Goal: Navigation & Orientation: Find specific page/section

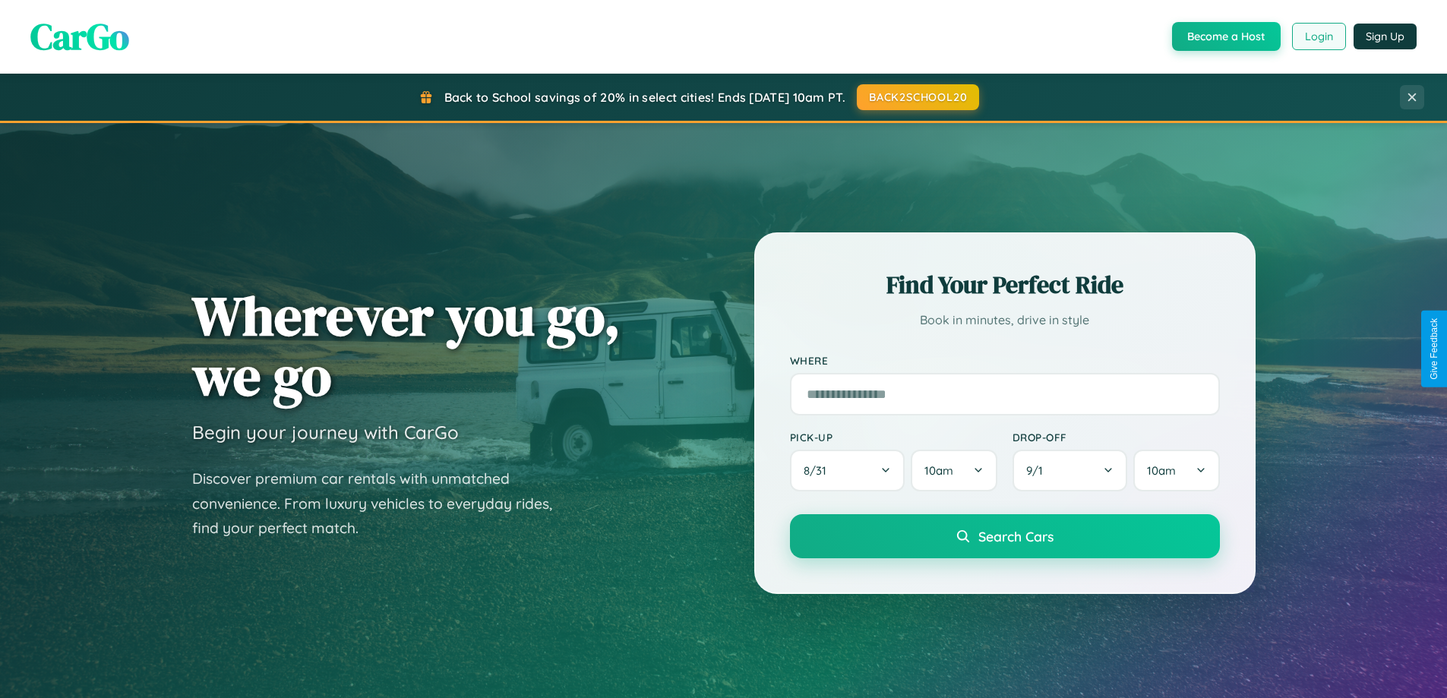
click at [1317, 36] on button "Login" at bounding box center [1319, 36] width 54 height 27
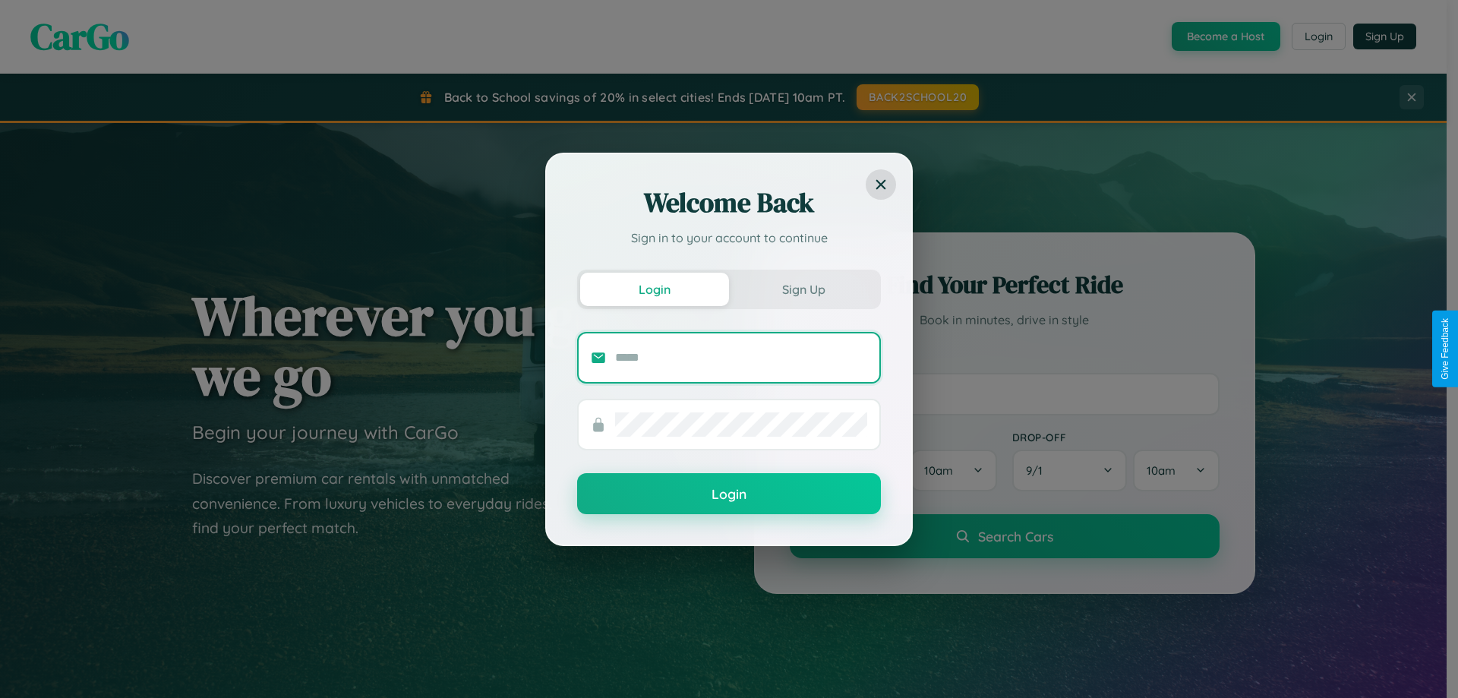
click at [741, 357] on input "text" at bounding box center [741, 357] width 252 height 24
type input "**********"
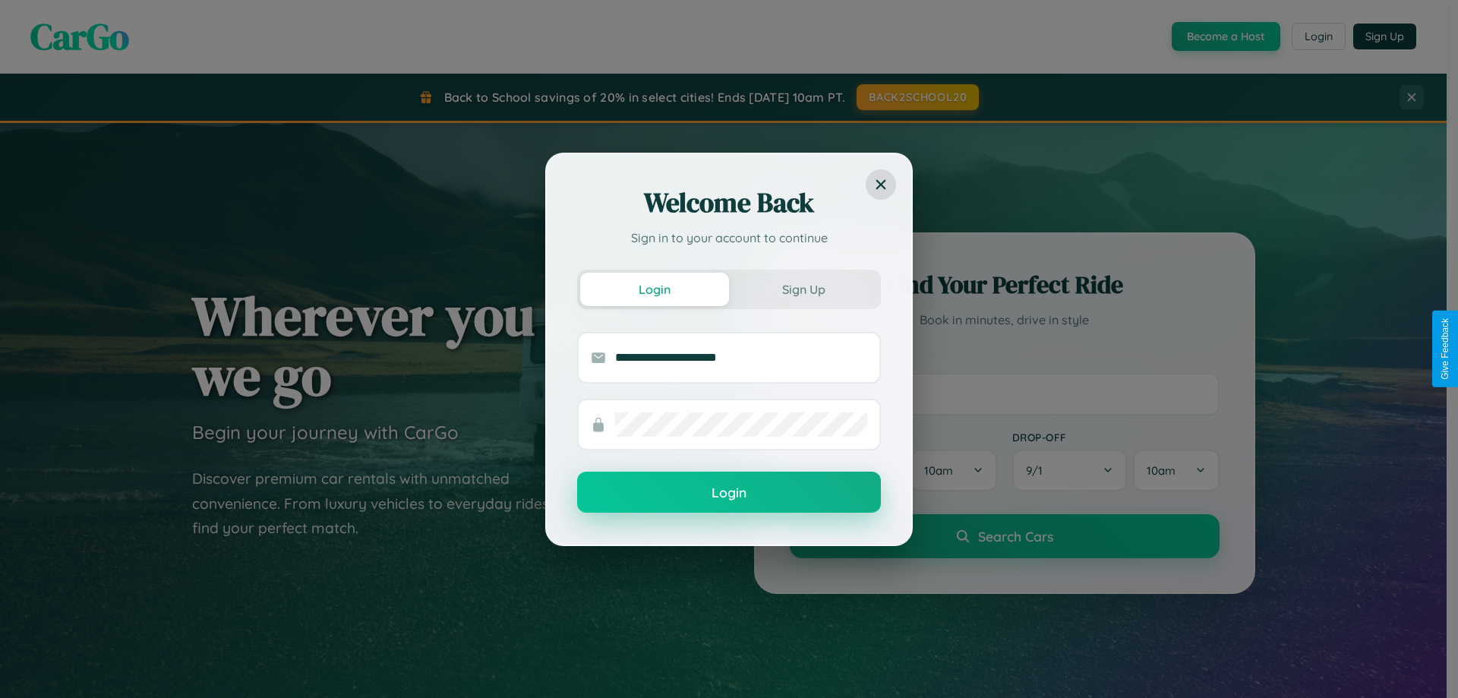
click at [729, 492] on button "Login" at bounding box center [729, 492] width 304 height 41
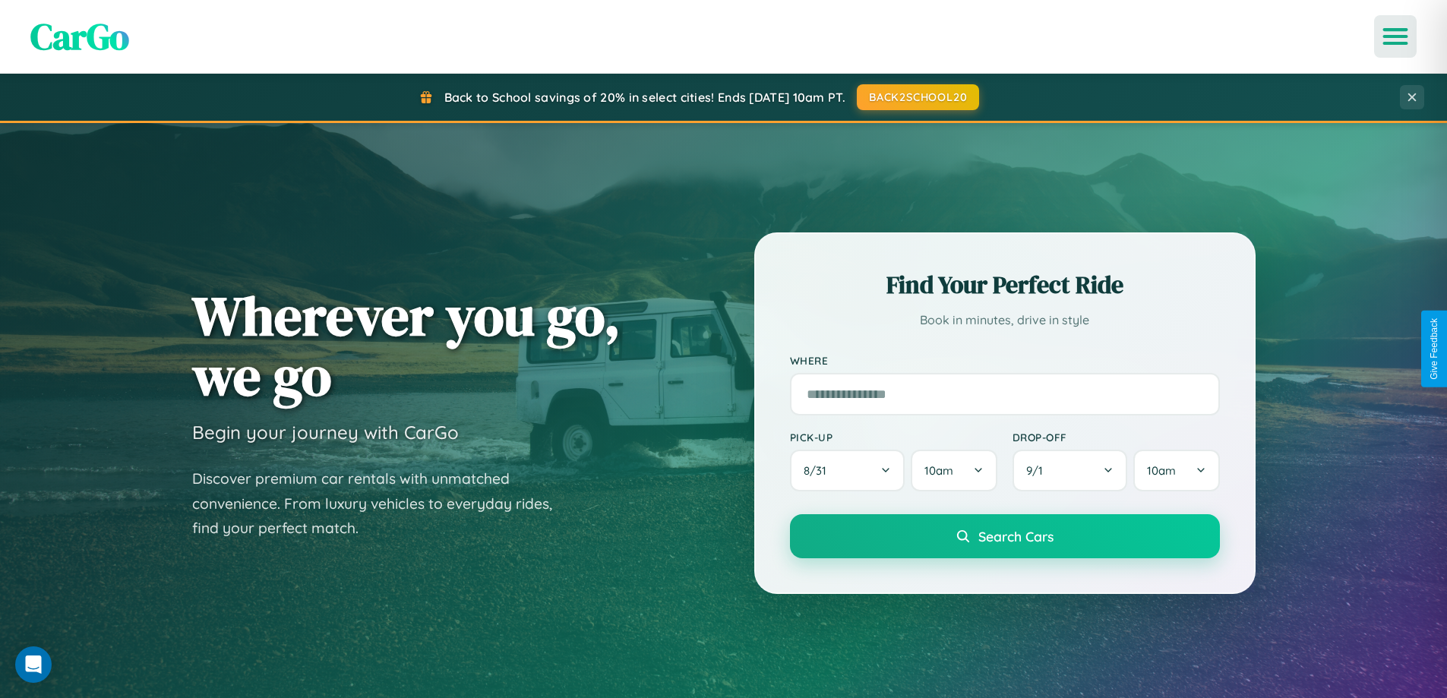
click at [1395, 36] on icon "Open menu" at bounding box center [1395, 37] width 22 height 14
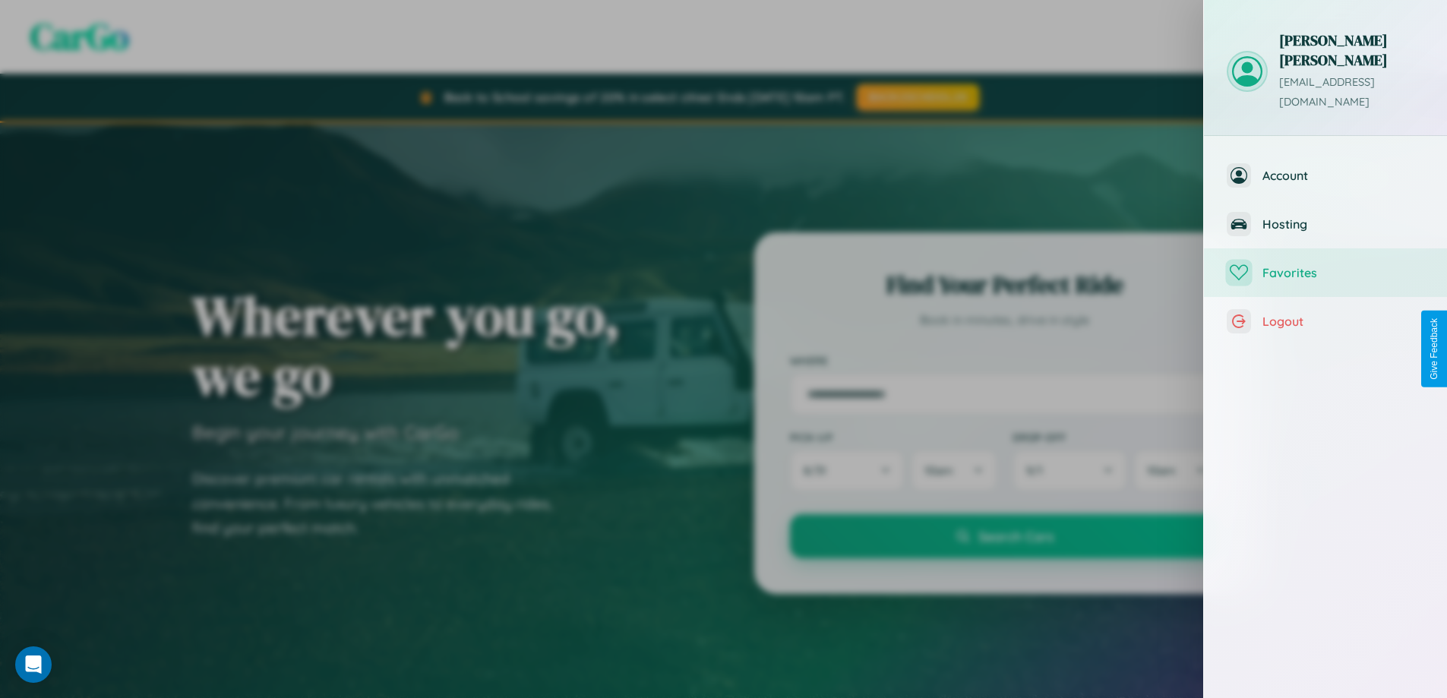
click at [1325, 265] on span "Favorites" at bounding box center [1343, 272] width 162 height 15
